Goal: Transaction & Acquisition: Purchase product/service

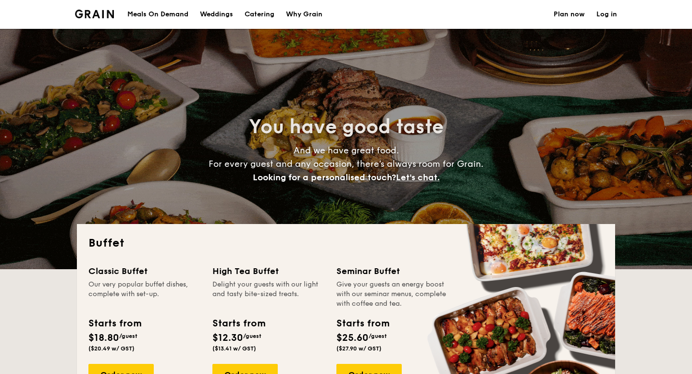
select select
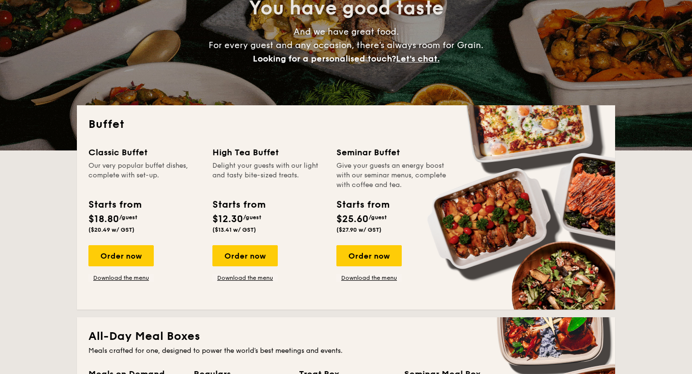
scroll to position [119, 0]
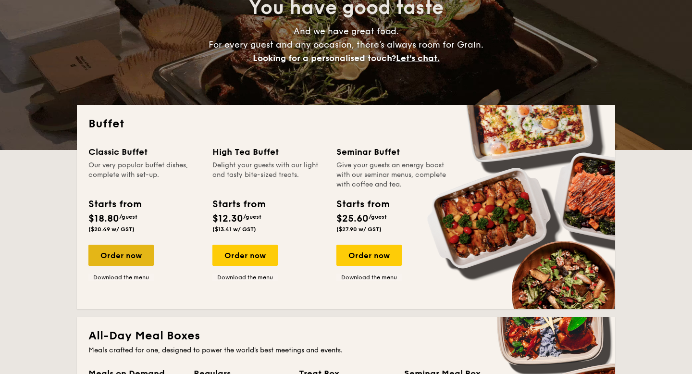
click at [125, 249] on div "Order now" at bounding box center [120, 254] width 65 height 21
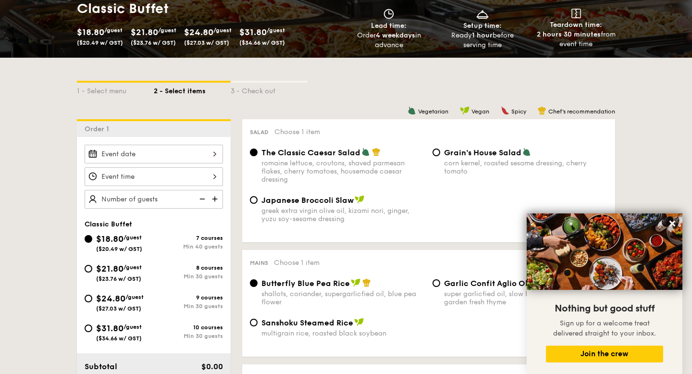
scroll to position [152, 0]
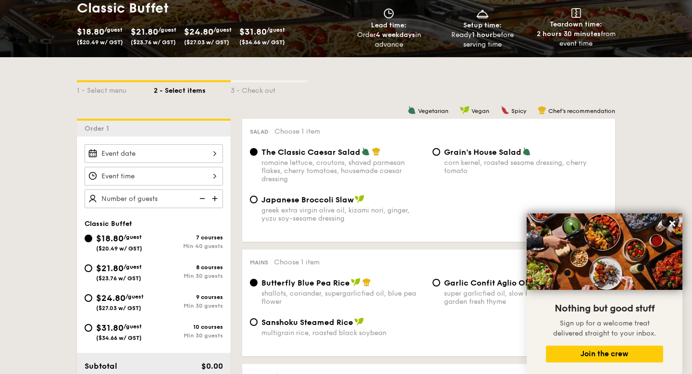
click at [123, 267] on span "$21.80" at bounding box center [109, 268] width 27 height 11
click at [92, 267] on input "$21.80 /guest ($23.76 w/ GST) 8 courses Min 30 guests" at bounding box center [89, 268] width 8 height 8
radio input "true"
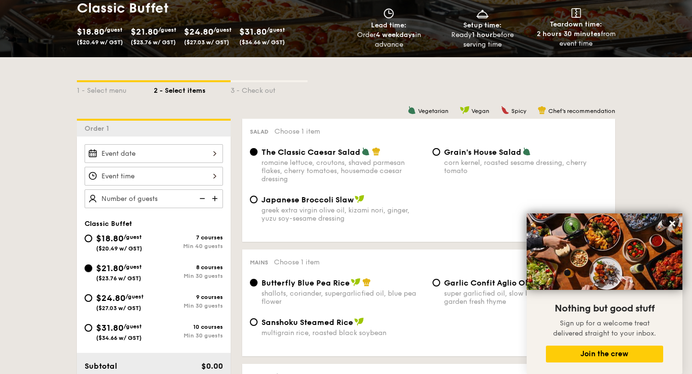
radio input "true"
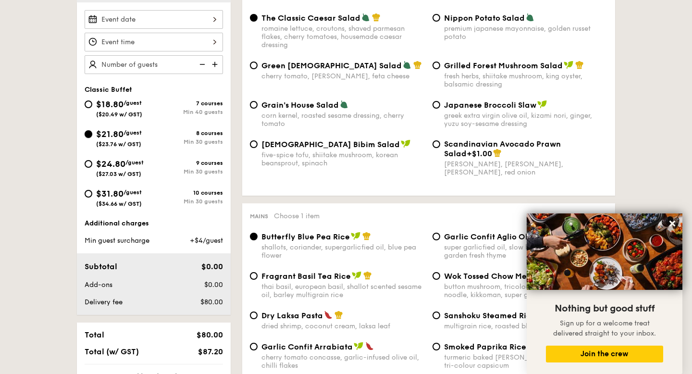
scroll to position [207, 0]
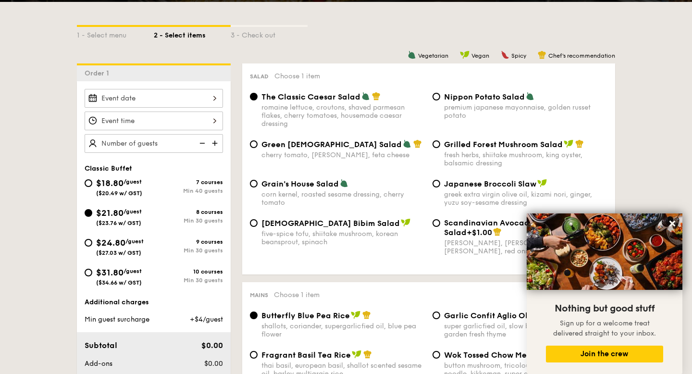
click at [135, 240] on span "/guest" at bounding box center [134, 241] width 18 height 7
click at [92, 240] on input "$24.80 /guest ($27.03 w/ GST) 9 courses Min 30 guests" at bounding box center [89, 243] width 8 height 8
radio input "true"
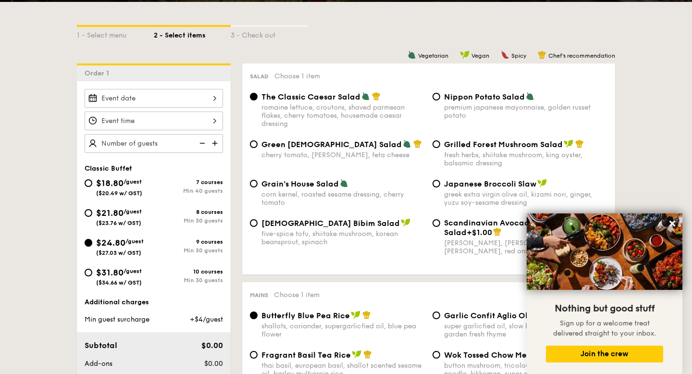
radio input "true"
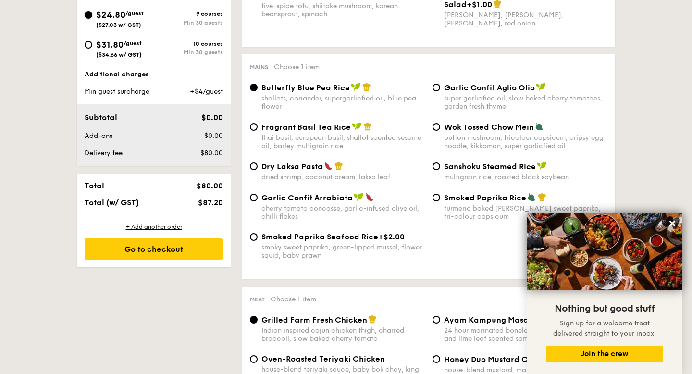
scroll to position [438, 0]
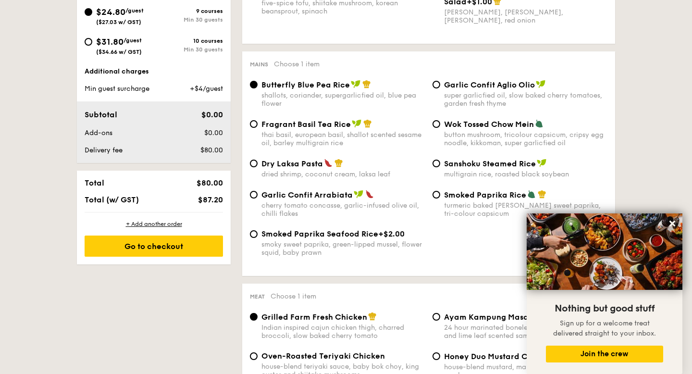
click at [483, 95] on div "super garlicfied oil, slow baked cherry tomatoes, garden fresh thyme" at bounding box center [525, 99] width 163 height 16
click at [440, 88] on input "Garlic Confit Aglio Olio super garlicfied oil, slow baked cherry tomatoes, gard…" at bounding box center [436, 85] width 8 height 8
radio input "true"
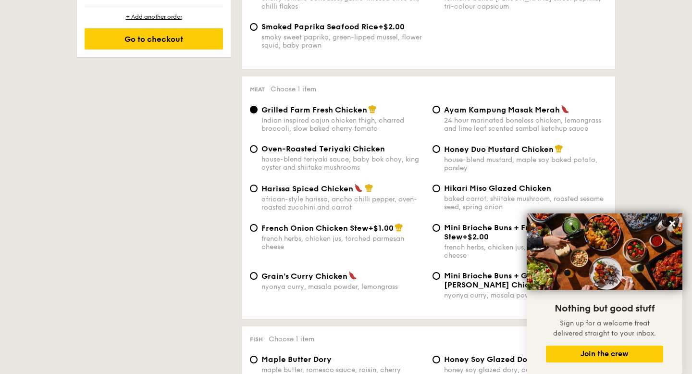
scroll to position [660, 0]
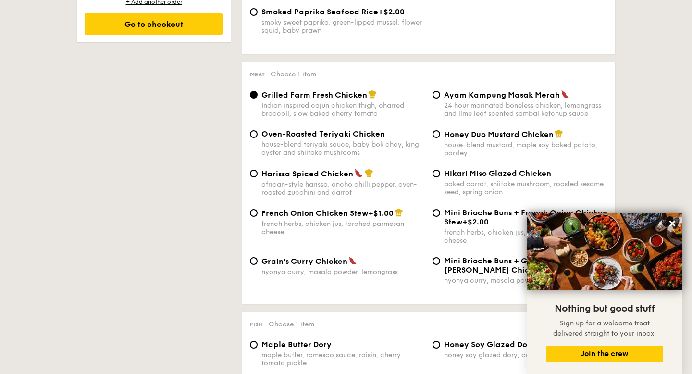
click at [351, 146] on div "house-blend teriyaki sauce, baby bok choy, king oyster and shiitake mushrooms" at bounding box center [342, 148] width 163 height 16
click at [257, 138] on input "Oven-Roasted Teriyaki Chicken house-blend teriyaki sauce, baby bok choy, king o…" at bounding box center [254, 134] width 8 height 8
radio input "true"
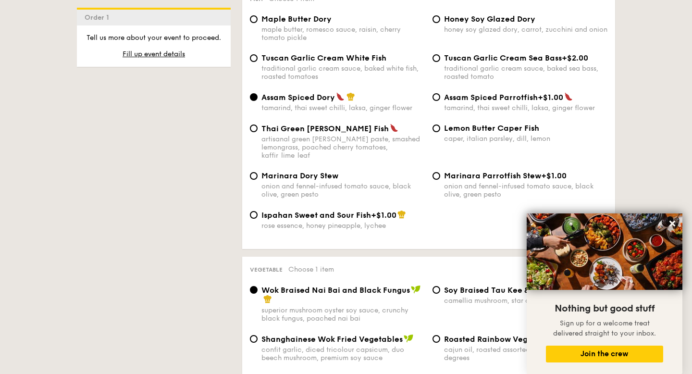
scroll to position [986, 0]
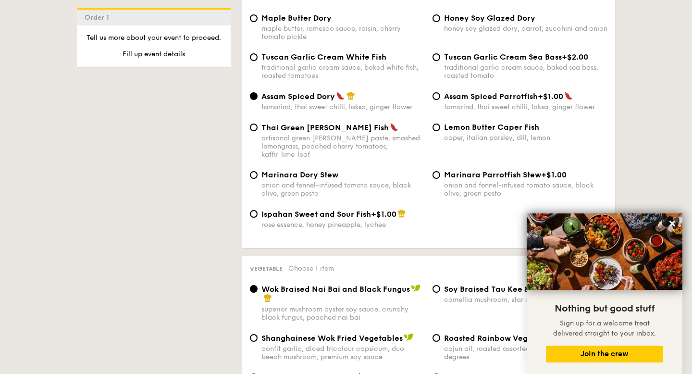
click at [314, 177] on span "Marinara Dory Stew" at bounding box center [299, 174] width 77 height 9
click at [257, 177] on input "Marinara Dory Stew onion and fennel-infused tomato sauce, black olive, green pe…" at bounding box center [254, 175] width 8 height 8
radio input "true"
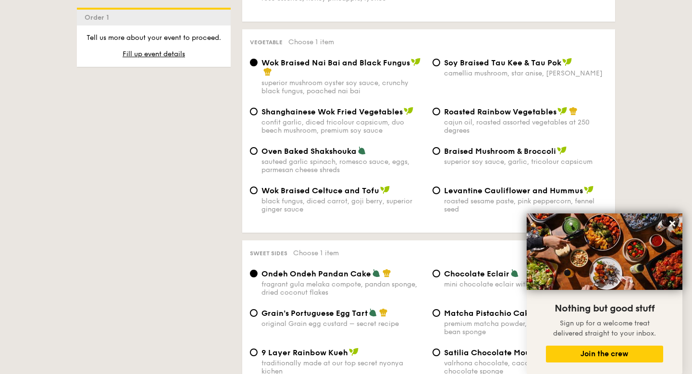
scroll to position [1213, 0]
click at [480, 153] on span "Braised Mushroom & Broccoli" at bounding box center [500, 150] width 112 height 9
click at [440, 153] on input "Braised Mushroom & Broccoli superior soy sauce, garlic, tricolour capsicum" at bounding box center [436, 150] width 8 height 8
radio input "true"
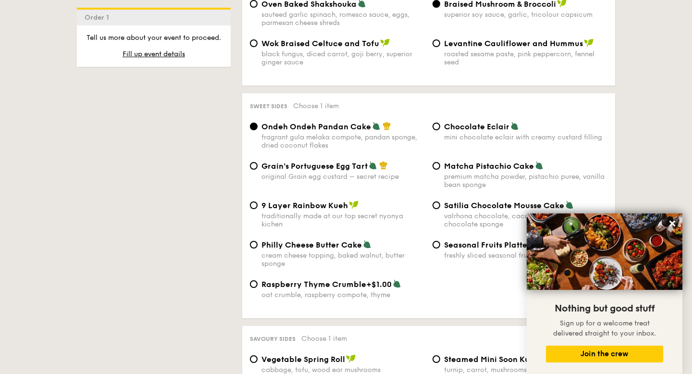
scroll to position [1363, 0]
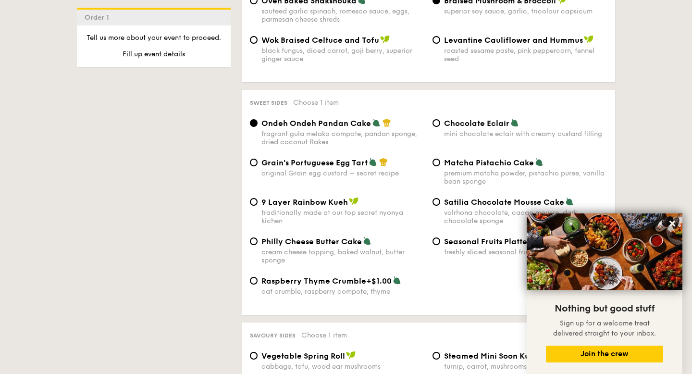
click at [475, 124] on span "Chocolate Eclair" at bounding box center [476, 123] width 65 height 9
click at [440, 124] on input "Chocolate Eclair mini chocolate eclair with creamy custard filling" at bounding box center [436, 123] width 8 height 8
radio input "true"
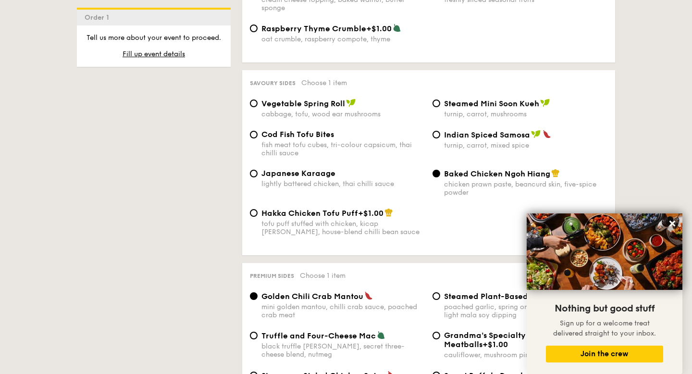
scroll to position [1615, 0]
click at [474, 105] on span "Steamed Mini Soon Kueh" at bounding box center [491, 102] width 95 height 9
click at [440, 105] on input "Steamed Mini Soon Kueh turnip, carrot, mushrooms" at bounding box center [436, 103] width 8 height 8
radio input "true"
click at [309, 183] on div "Japanese Karaage lightly battered chicken, thai chilli sauce" at bounding box center [342, 177] width 163 height 19
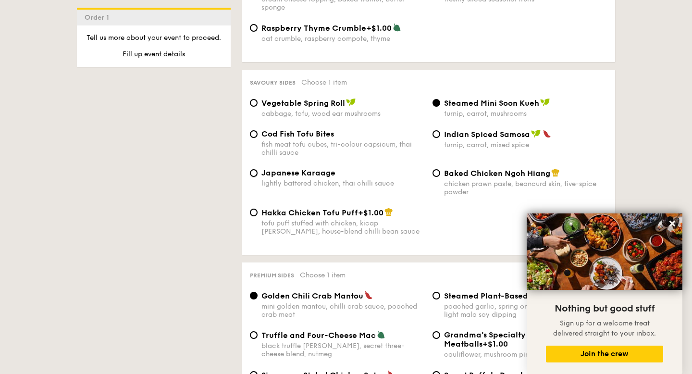
click at [257, 177] on input "Japanese Karaage lightly battered chicken, thai chilli sauce" at bounding box center [254, 173] width 8 height 8
radio input "true"
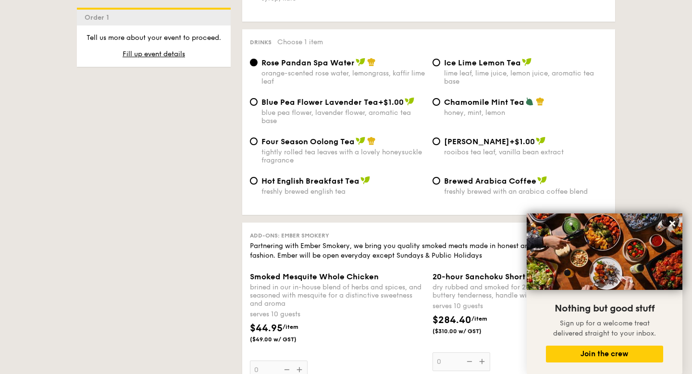
scroll to position [2051, 0]
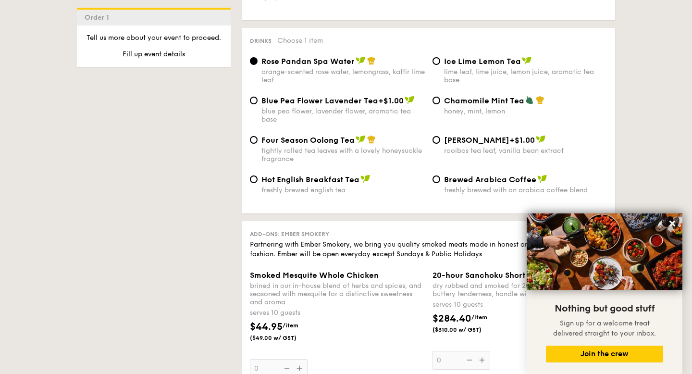
click at [476, 66] on span "Ice Lime Lemon Tea" at bounding box center [482, 61] width 77 height 9
click at [440, 65] on input "Ice Lime Lemon Tea lime leaf, lime juice, lemon juice, aromatic tea base" at bounding box center [436, 61] width 8 height 8
radio input "true"
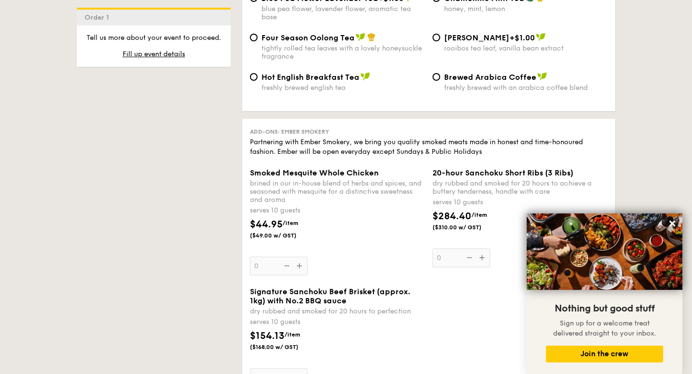
scroll to position [2156, 0]
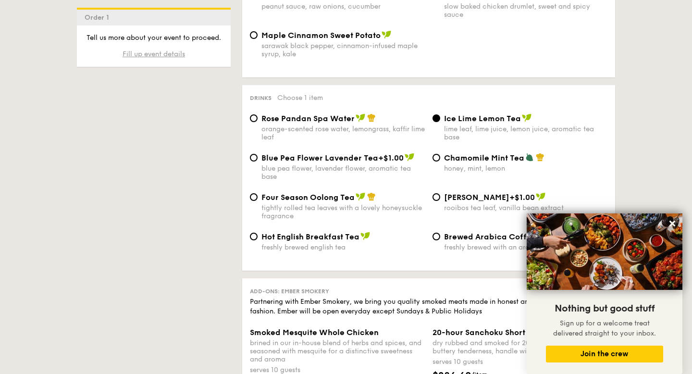
click at [171, 55] on span "Fill up event details" at bounding box center [153, 54] width 62 height 8
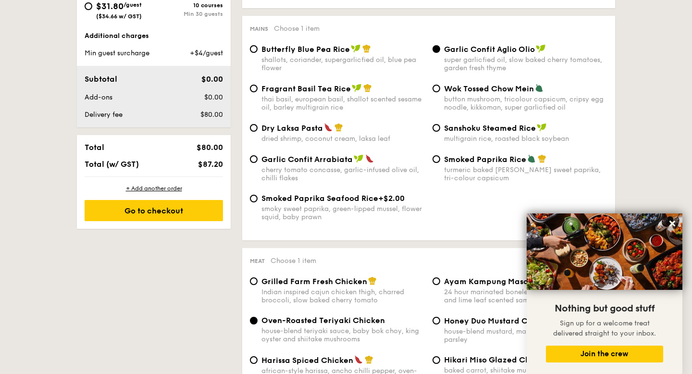
scroll to position [256, 0]
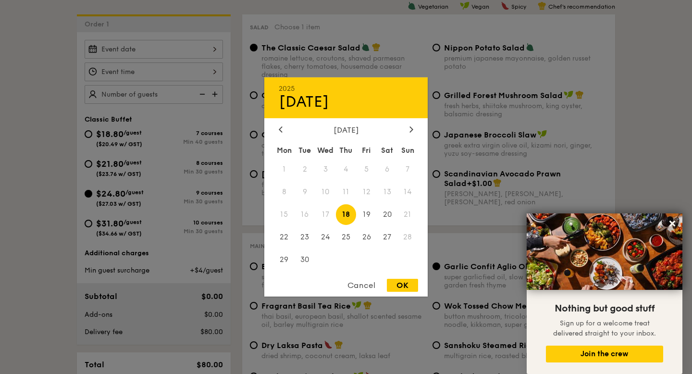
click at [171, 48] on div "2025 Sep [DATE] Tue Wed Thu Fri Sat Sun 1 2 3 4 5 6 7 8 9 10 11 12 13 14 15 16 …" at bounding box center [154, 49] width 138 height 19
click at [411, 126] on icon at bounding box center [411, 129] width 4 height 6
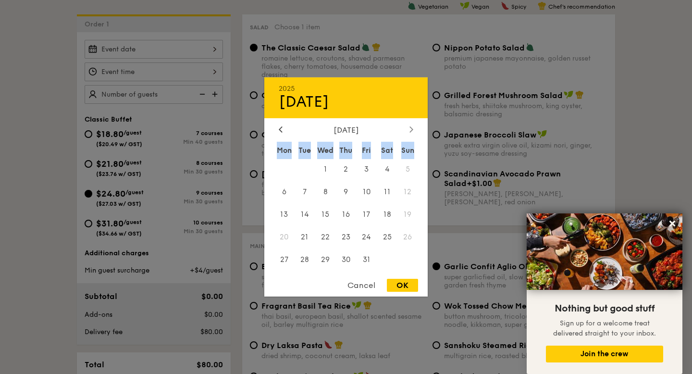
click at [411, 126] on icon at bounding box center [411, 129] width 4 height 6
click at [331, 257] on span "26" at bounding box center [325, 259] width 21 height 21
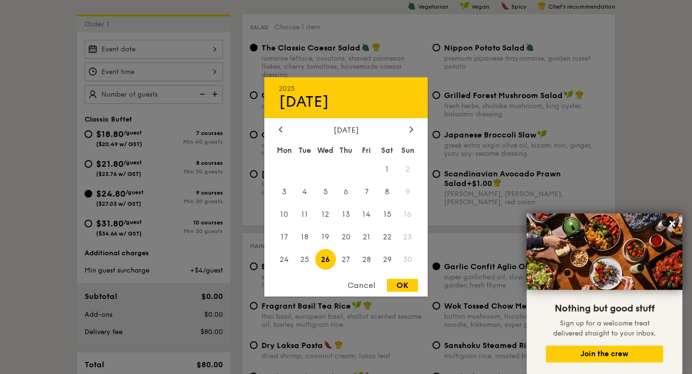
click at [406, 286] on div "OK" at bounding box center [402, 285] width 31 height 13
type input "[DATE]"
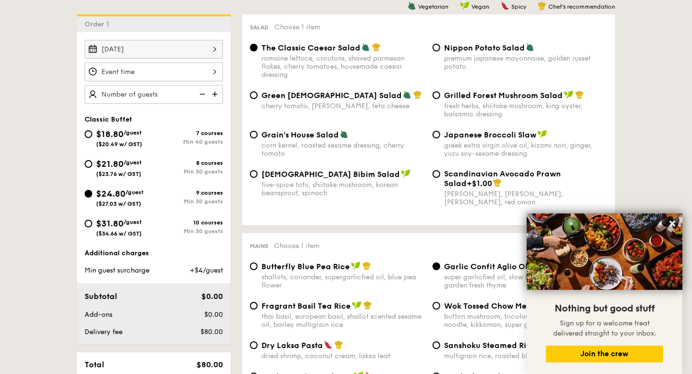
click at [186, 67] on div at bounding box center [154, 71] width 138 height 19
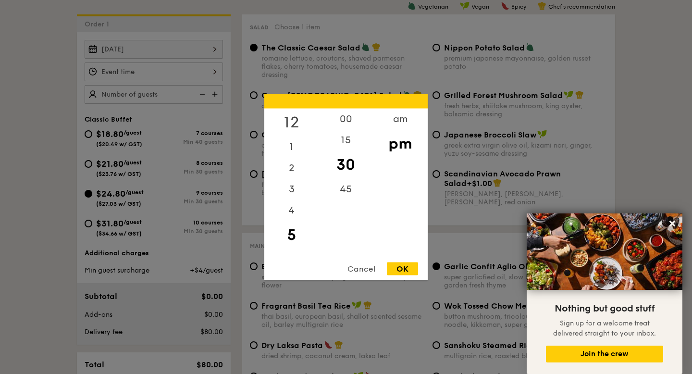
click at [295, 120] on div "12" at bounding box center [291, 123] width 54 height 28
click at [401, 268] on div "OK" at bounding box center [402, 268] width 31 height 13
type input "12:30PM"
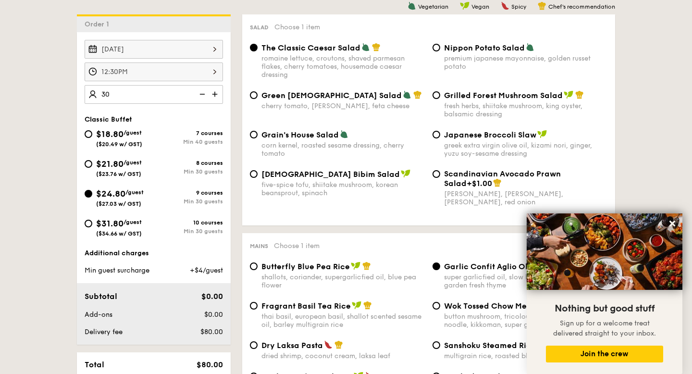
type input "30 guests"
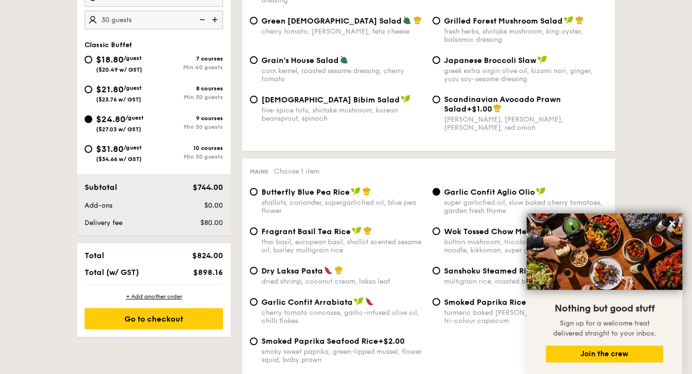
scroll to position [329, 0]
